Goal: Task Accomplishment & Management: Complete application form

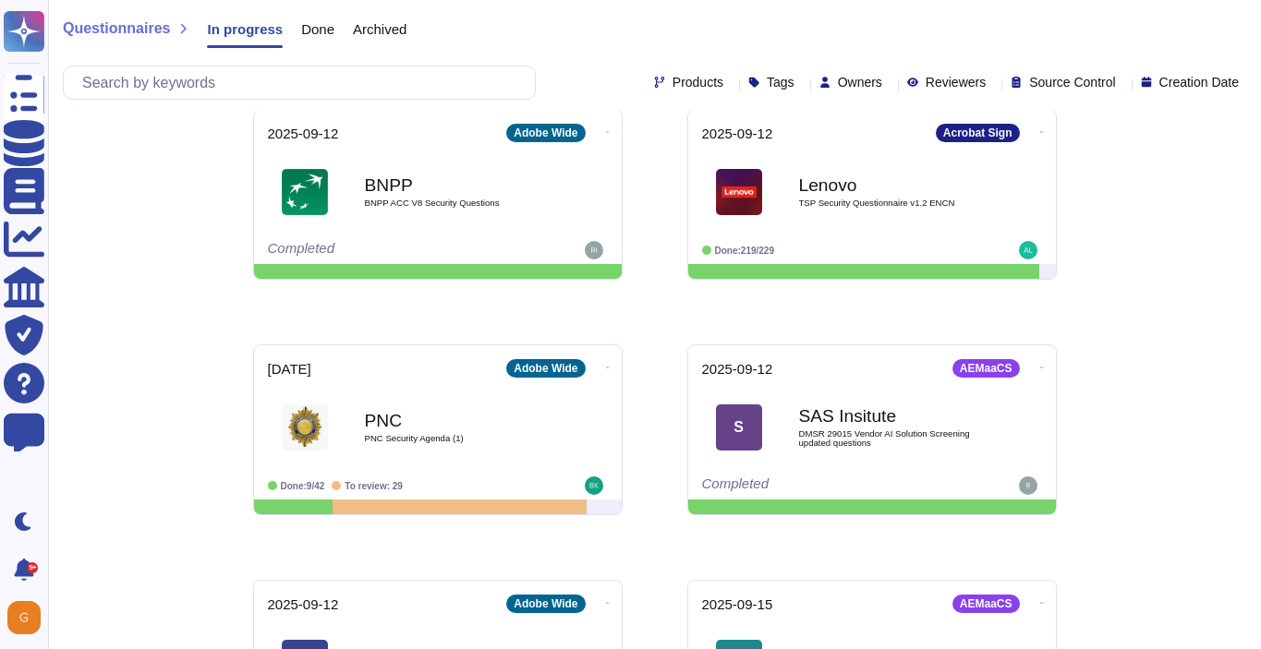
scroll to position [882, 0]
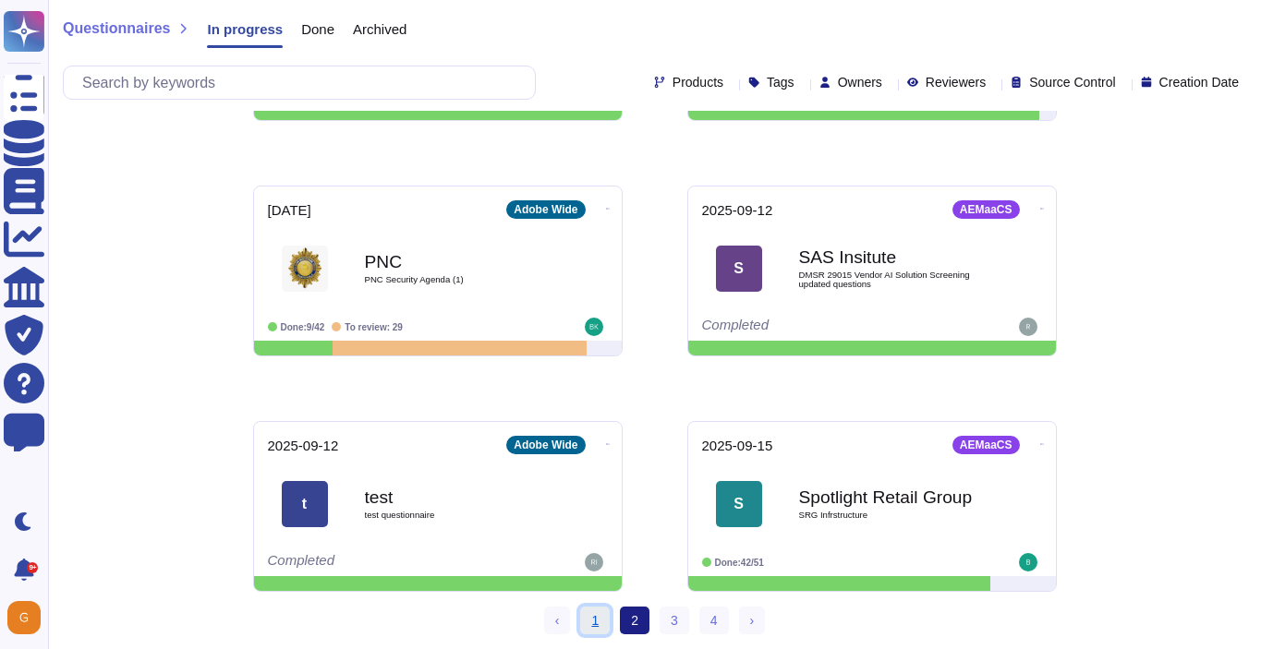
click at [600, 624] on link "1" at bounding box center [595, 621] width 30 height 28
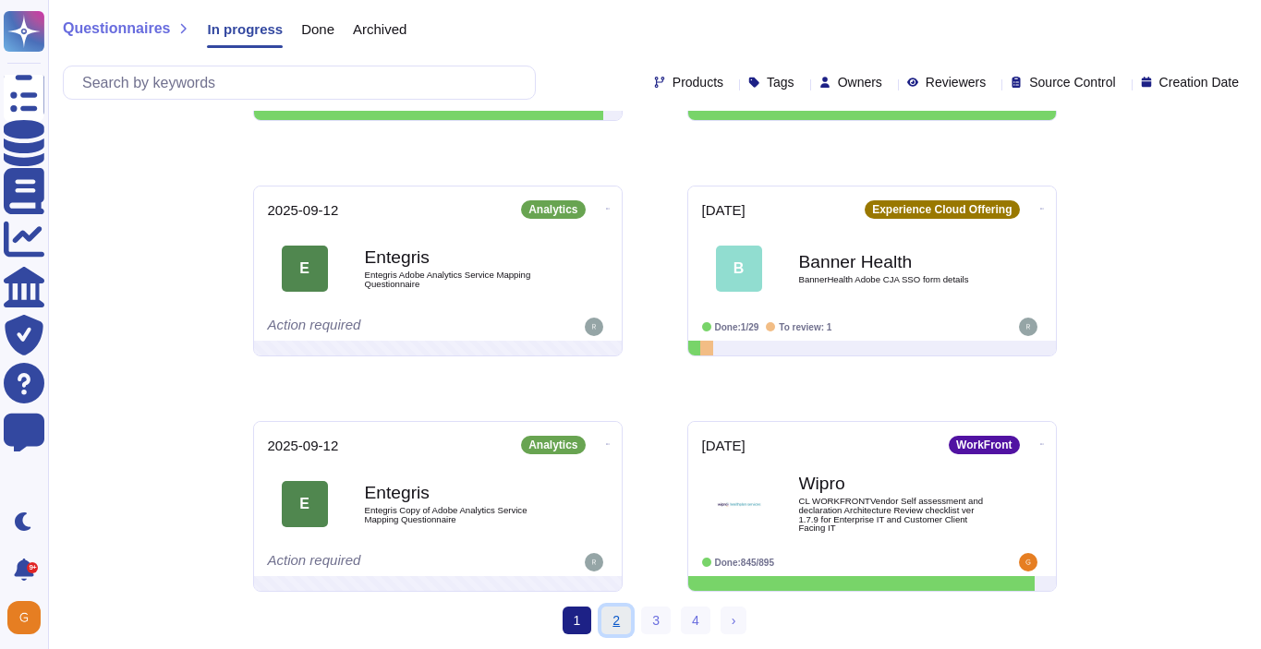
click at [625, 624] on link "2" at bounding box center [616, 621] width 30 height 28
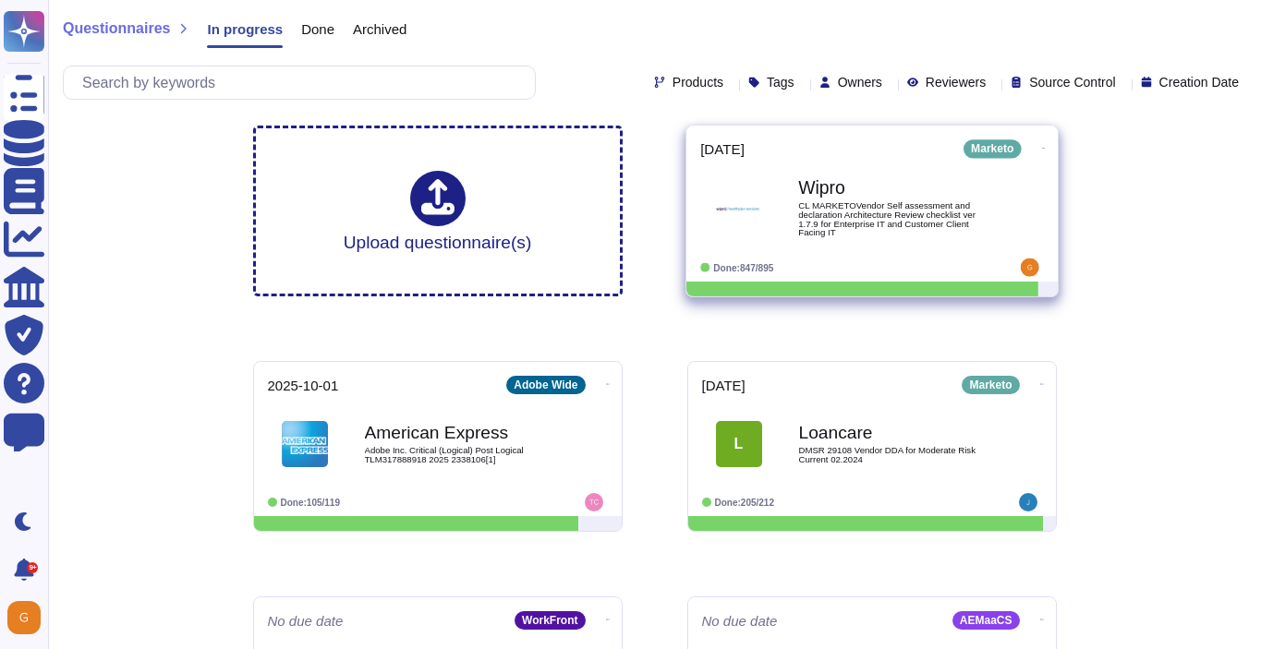
click at [918, 165] on div "Wipro CL MARKETOVendor Self assessment and declaration Architecture Review chec…" at bounding box center [872, 208] width 344 height 93
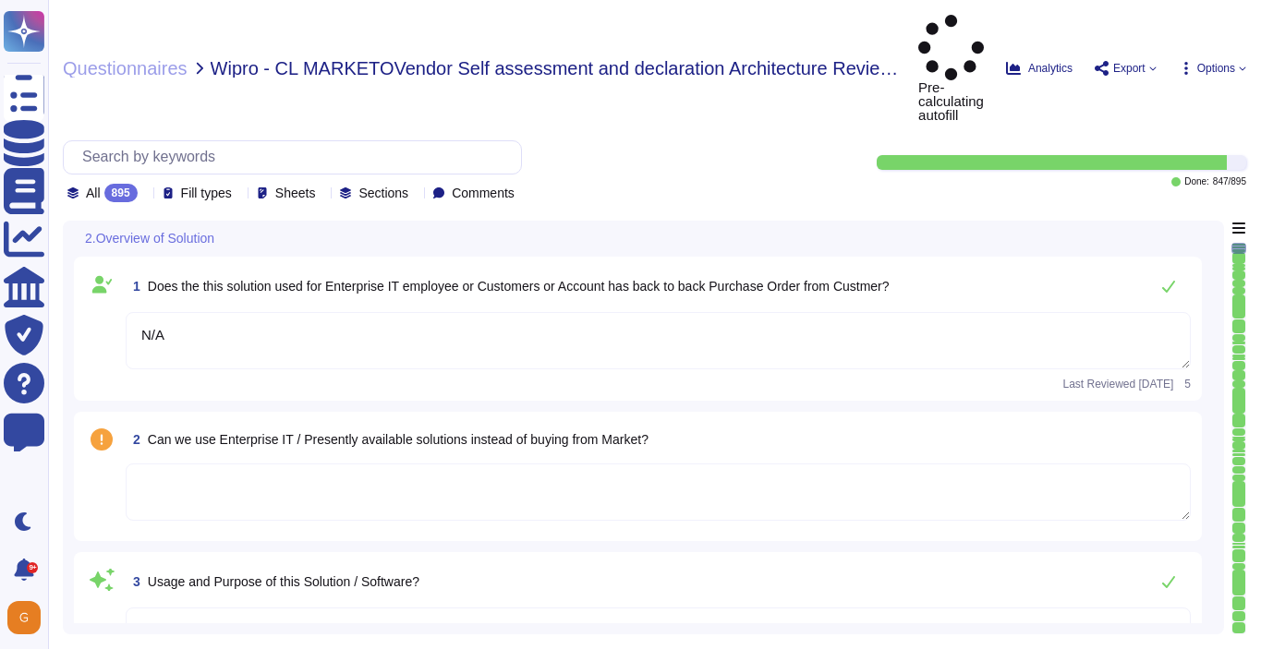
type textarea "N/A"
type textarea "Platform is used as the content management system for [DOMAIN_NAME]"
type textarea "End User from Irvine Co - License count provided was 1260 Acrobat Users, 197 Cr…"
